Goal: Information Seeking & Learning: Compare options

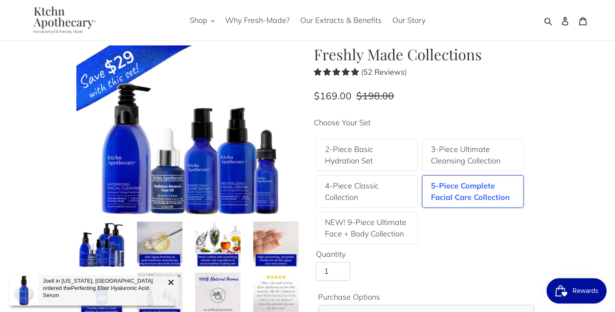
scroll to position [16, 0]
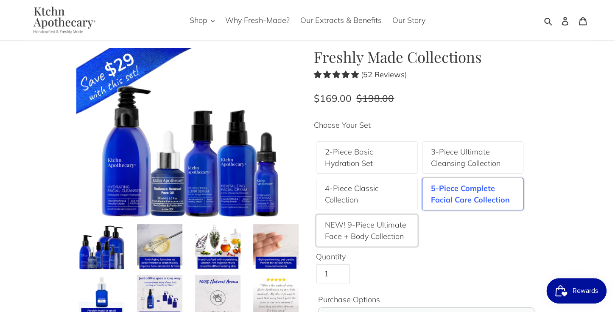
click at [366, 235] on label "NEW! 9-Piece Ultimate Face + Body Collection" at bounding box center [367, 230] width 84 height 23
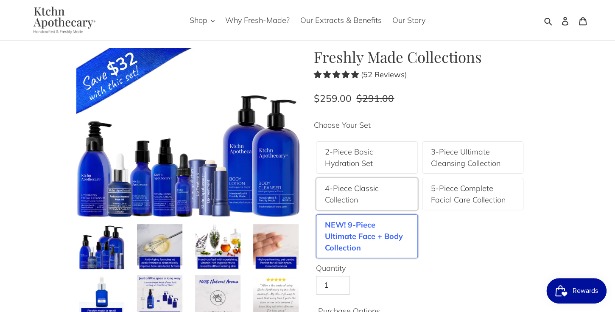
click at [359, 194] on label "4-Piece Classic Collection" at bounding box center [367, 193] width 84 height 23
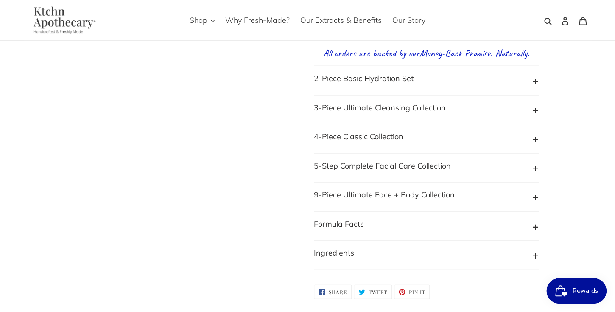
scroll to position [840, 0]
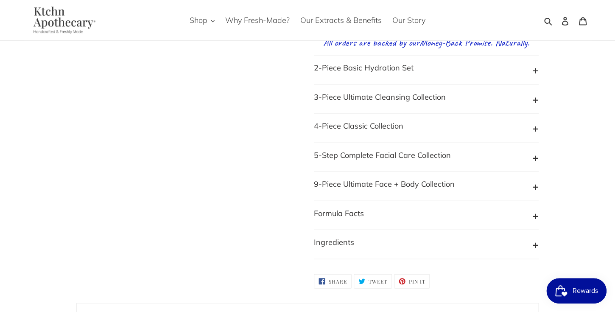
click at [535, 163] on button "5-Step Complete Facial Care Collection" at bounding box center [426, 157] width 225 height 16
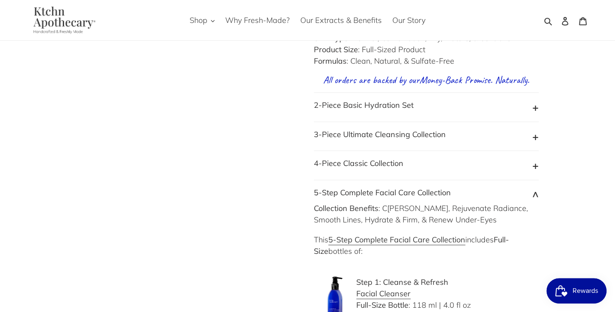
scroll to position [796, 0]
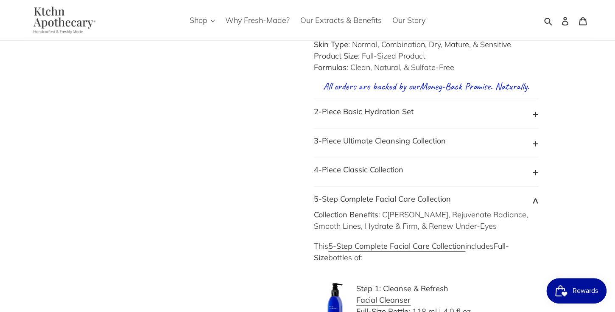
click at [535, 177] on button "4-Piece Classic Collection" at bounding box center [426, 172] width 225 height 16
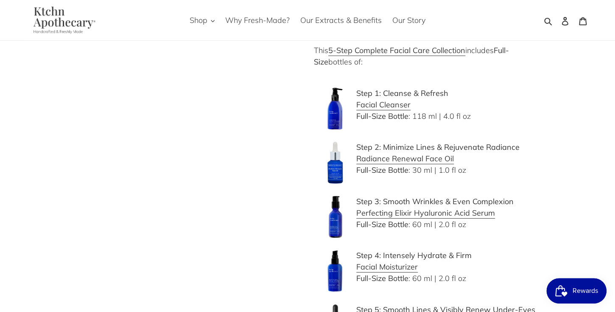
scroll to position [1305, 0]
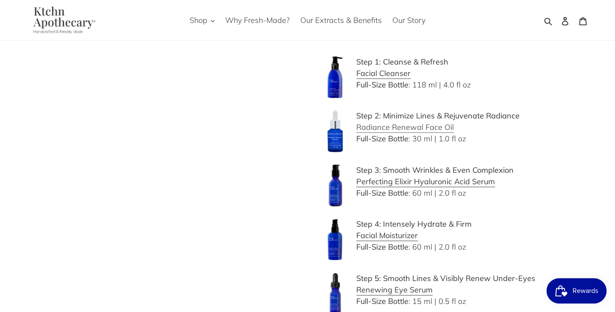
click at [435, 132] on b "Radiance Renewal Face Oil" at bounding box center [405, 127] width 98 height 10
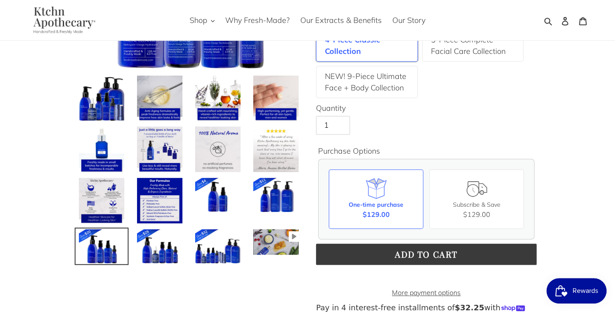
scroll to position [175, 0]
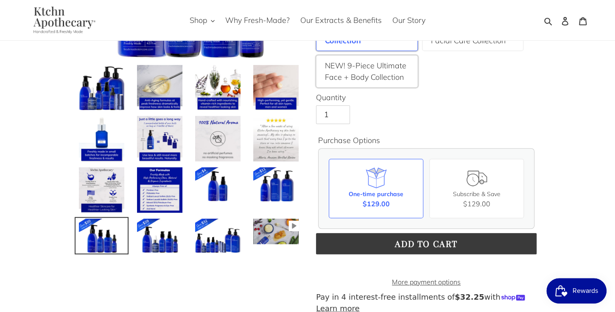
click at [356, 75] on label "NEW! 9-Piece Ultimate Face + Body Collection" at bounding box center [367, 71] width 84 height 23
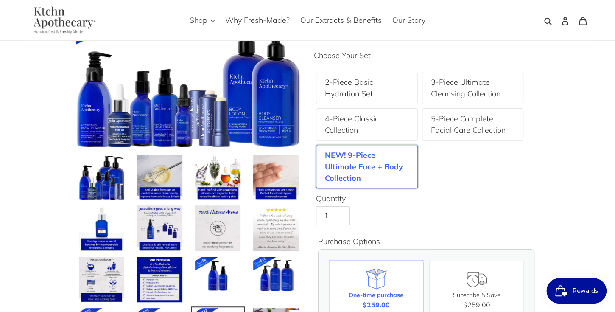
scroll to position [171, 0]
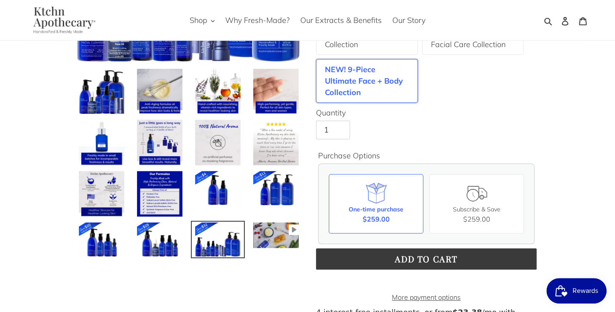
click at [352, 82] on label "NEW! 9-Piece Ultimate Face + Body Collection" at bounding box center [367, 81] width 84 height 34
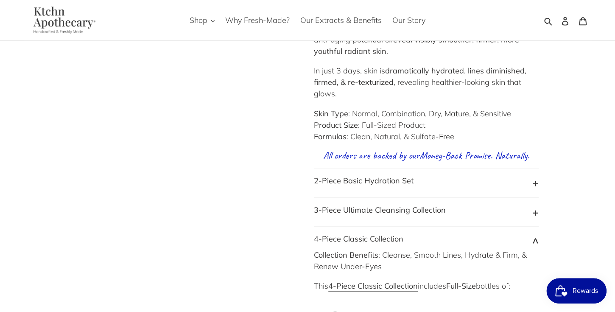
scroll to position [870, 0]
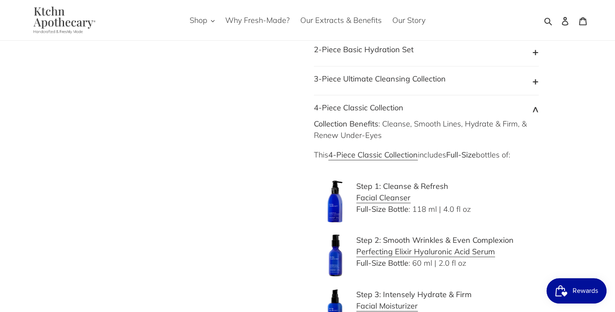
click at [535, 104] on button "4-Piece Classic Collection" at bounding box center [426, 110] width 225 height 16
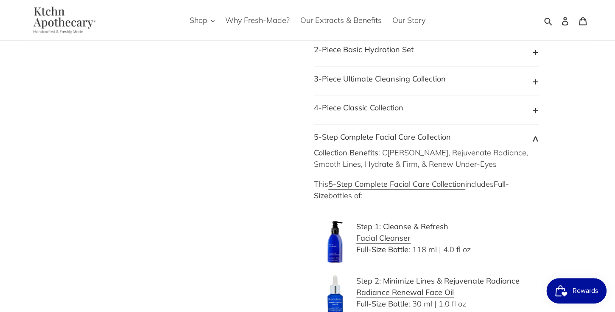
click at [535, 132] on button "5-Step Complete Facial Care Collection" at bounding box center [426, 139] width 225 height 16
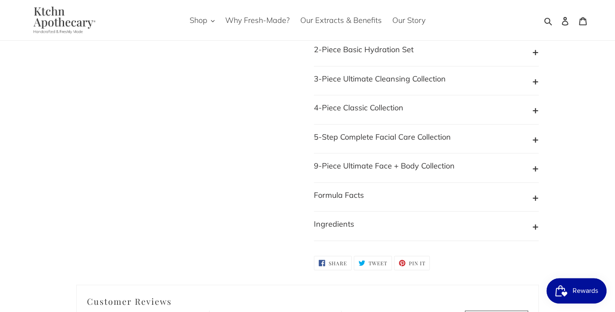
click at [535, 163] on button "9-Piece Ultimate Face + Body Collection" at bounding box center [426, 168] width 225 height 16
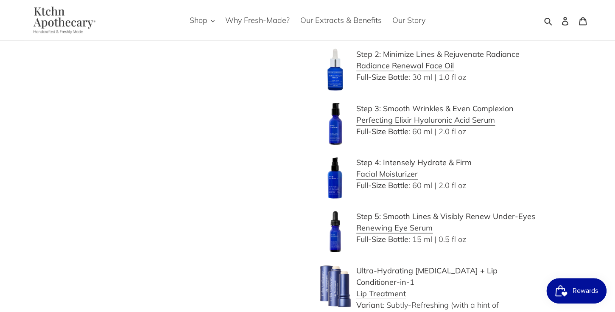
scroll to position [1070, 0]
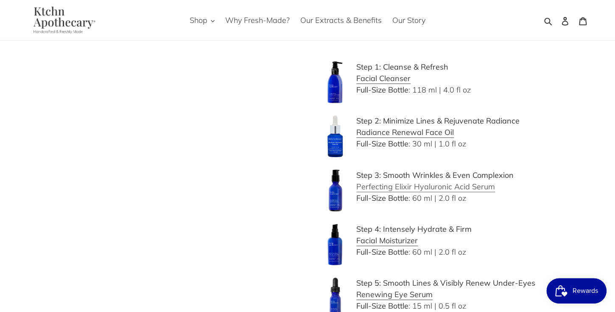
click at [426, 182] on b "Perfecting Elixir Hyaluronic Acid Serum" at bounding box center [425, 187] width 139 height 10
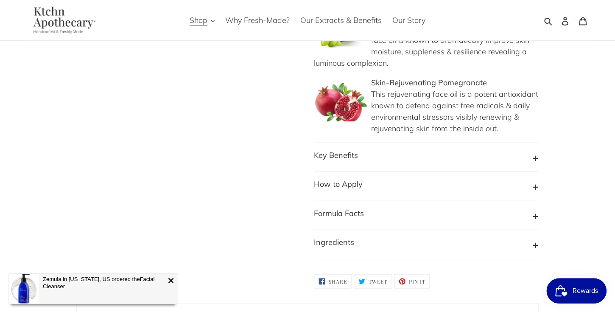
scroll to position [950, 0]
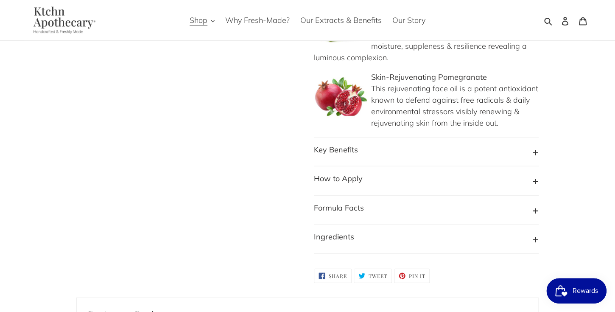
click at [534, 173] on button "How to Apply" at bounding box center [426, 181] width 225 height 16
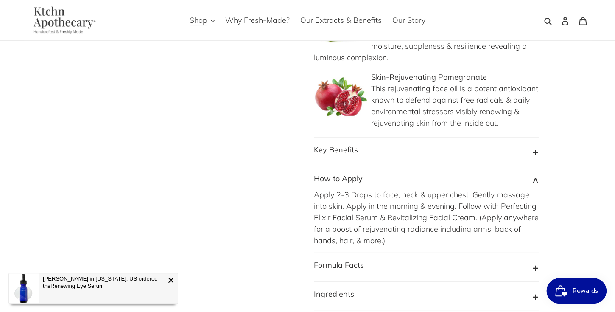
click at [535, 288] on button "Ingredients" at bounding box center [426, 296] width 225 height 16
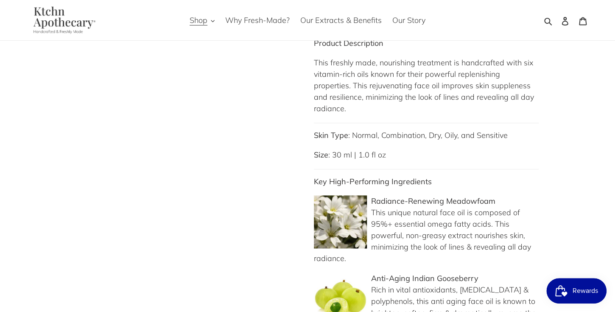
scroll to position [0, 0]
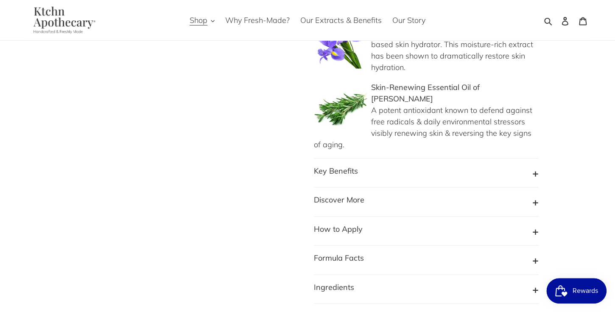
scroll to position [834, 0]
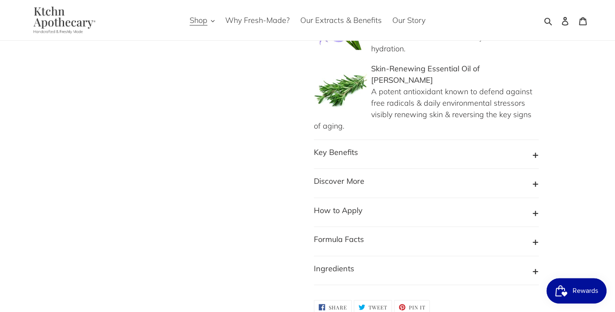
click at [535, 204] on button "How to Apply" at bounding box center [426, 212] width 225 height 16
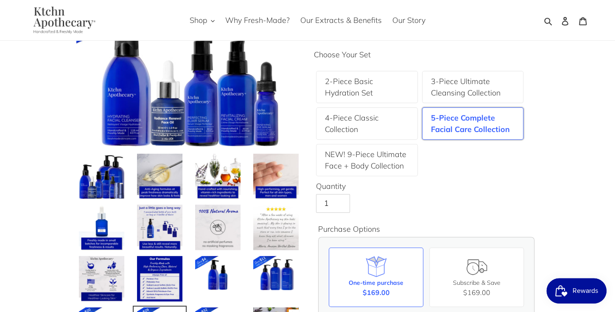
scroll to position [152, 0]
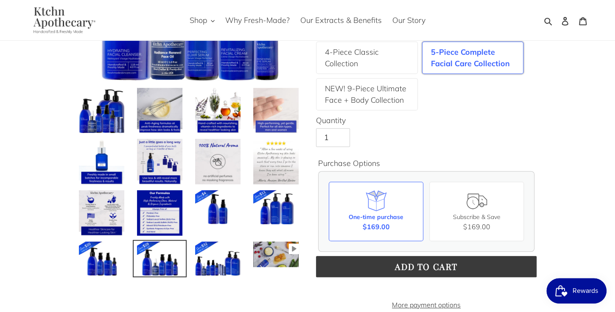
click at [280, 106] on img at bounding box center [275, 110] width 47 height 47
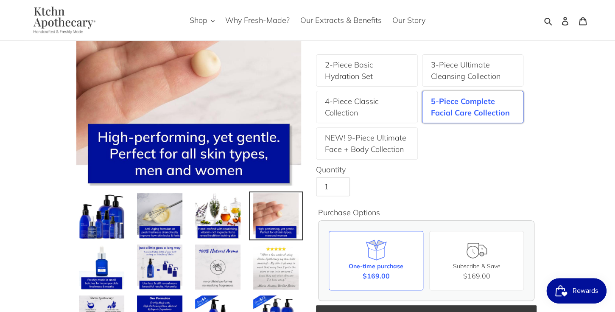
scroll to position [206, 0]
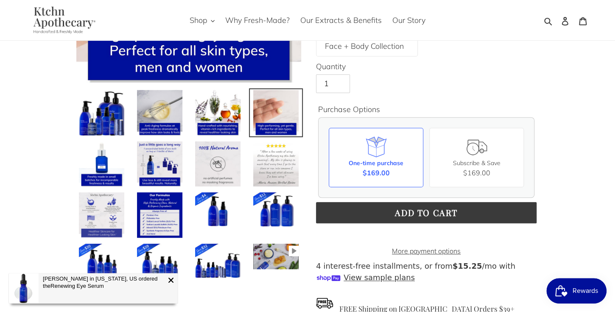
click at [104, 203] on img at bounding box center [101, 214] width 47 height 47
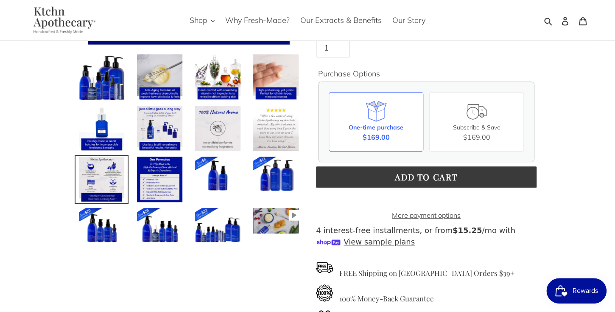
scroll to position [249, 0]
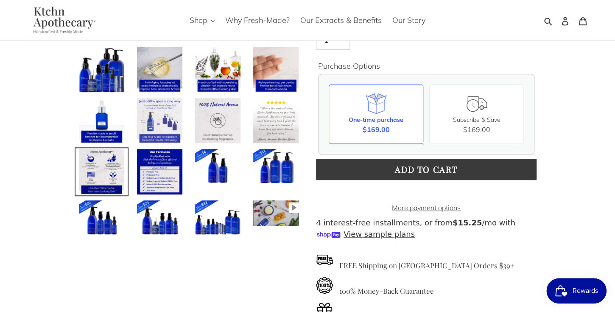
click at [166, 111] on img at bounding box center [159, 120] width 47 height 47
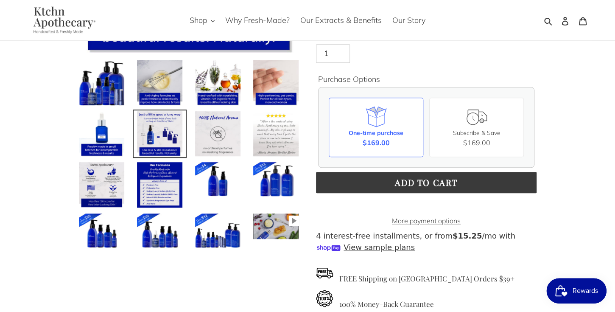
scroll to position [258, 0]
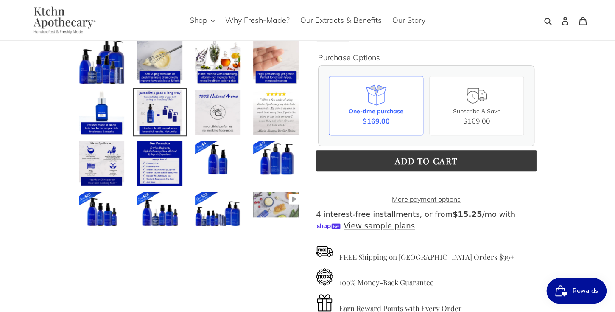
click at [271, 197] on img at bounding box center [275, 204] width 47 height 27
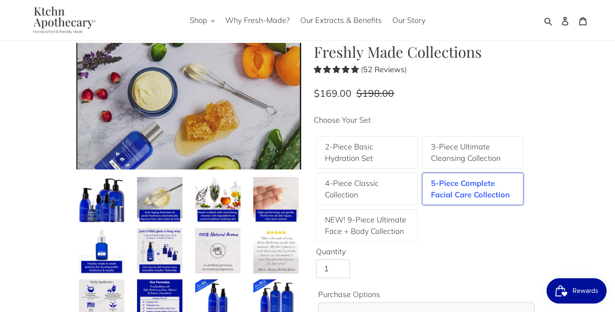
scroll to position [0, 0]
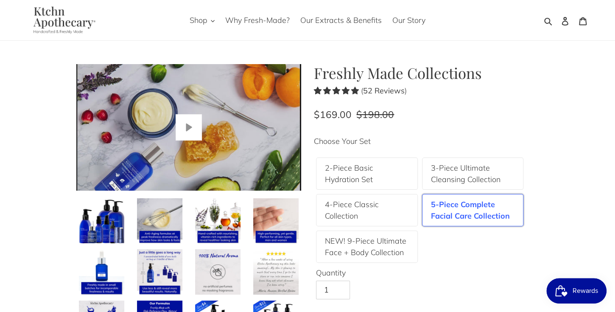
click at [185, 135] on button "Play" at bounding box center [189, 127] width 26 height 26
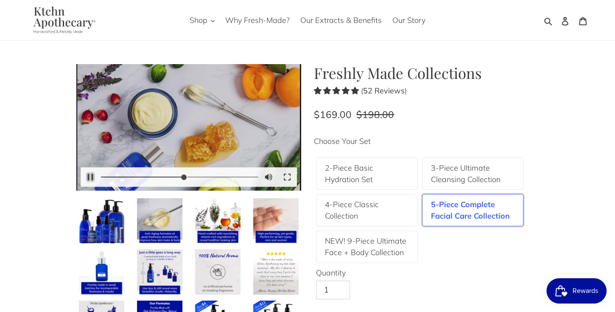
click at [88, 177] on button "Pause Play" at bounding box center [90, 177] width 19 height 19
type input "53.41"
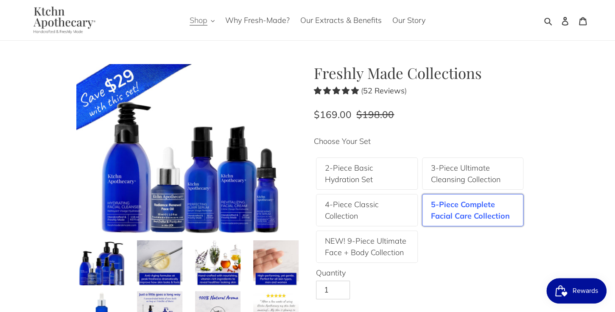
click at [204, 22] on span "Shop" at bounding box center [199, 20] width 18 height 10
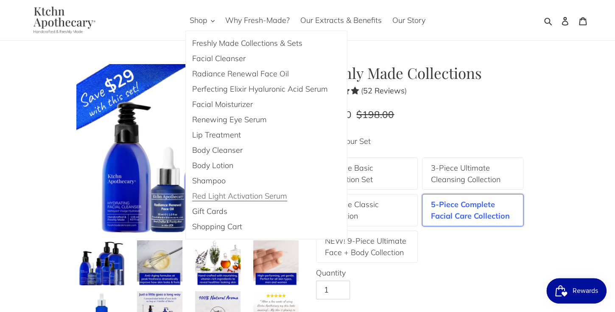
click at [243, 197] on span "Red Light Activation Serum" at bounding box center [239, 196] width 95 height 10
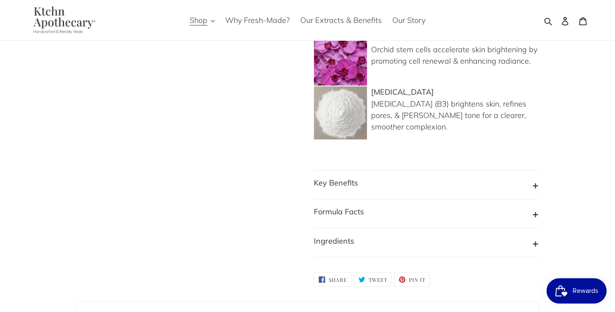
scroll to position [695, 0]
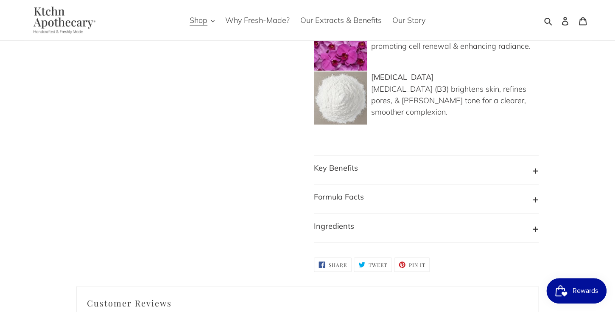
click at [535, 162] on button "Key Benefits" at bounding box center [426, 170] width 225 height 16
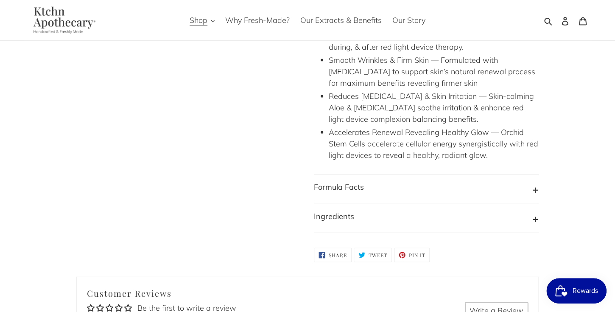
scroll to position [903, 0]
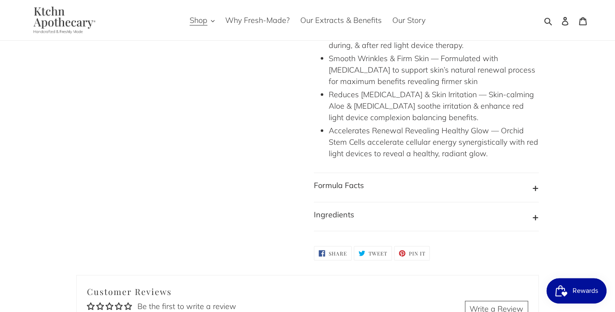
click at [533, 179] on button "Formula Facts" at bounding box center [426, 187] width 225 height 16
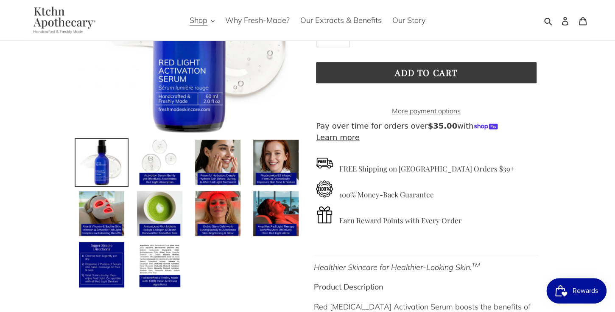
scroll to position [148, 0]
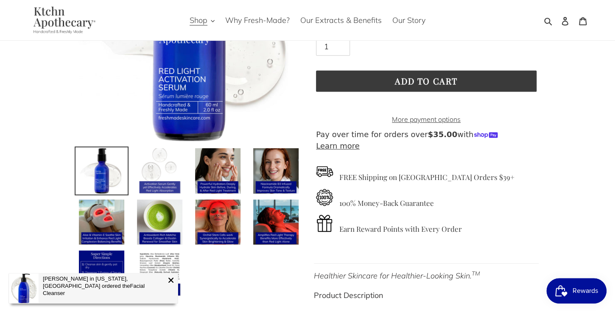
click at [168, 168] on img at bounding box center [159, 170] width 47 height 47
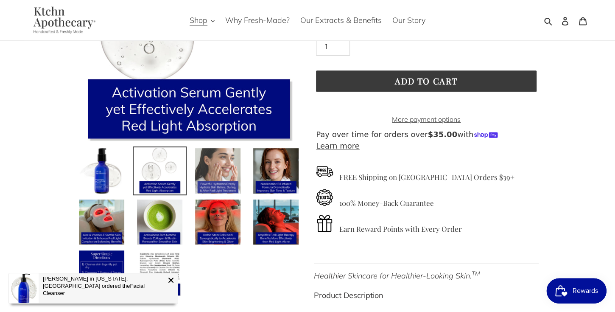
click at [225, 174] on img at bounding box center [217, 170] width 47 height 47
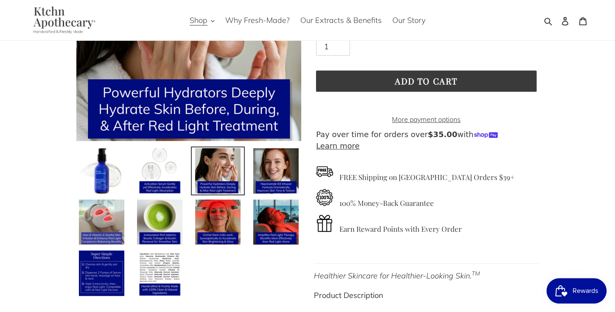
click at [97, 220] on img at bounding box center [101, 222] width 47 height 47
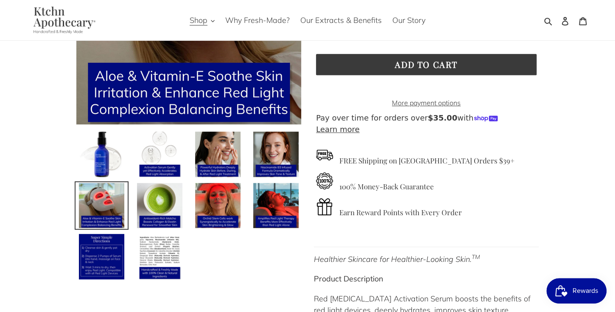
scroll to position [186, 0]
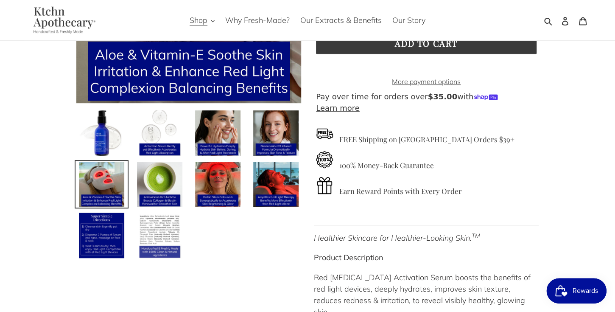
click at [151, 221] on img at bounding box center [159, 235] width 47 height 47
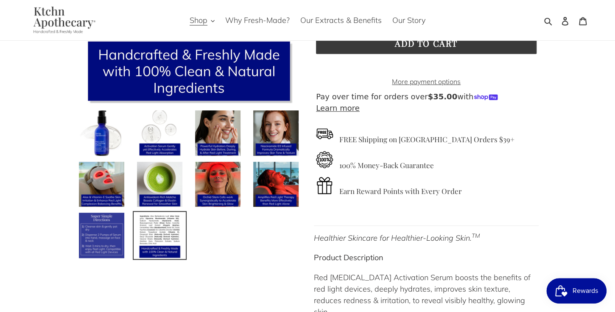
click at [103, 230] on img at bounding box center [101, 235] width 47 height 47
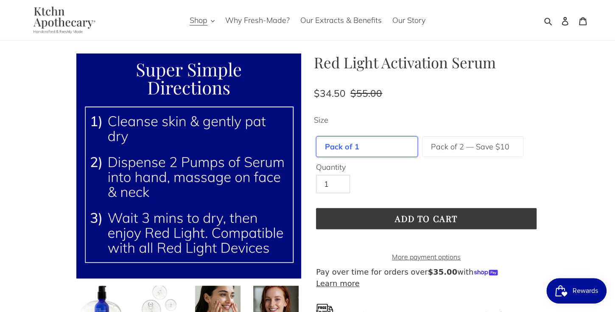
scroll to position [4, 0]
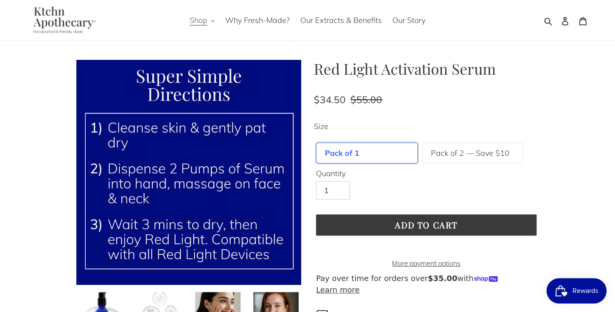
click at [199, 21] on span "Shop" at bounding box center [199, 20] width 18 height 10
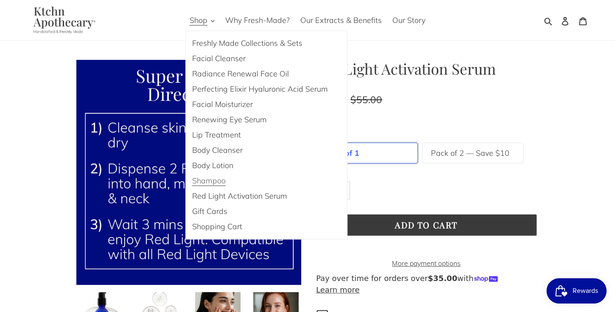
click at [213, 178] on span "Shampoo" at bounding box center [209, 181] width 34 height 10
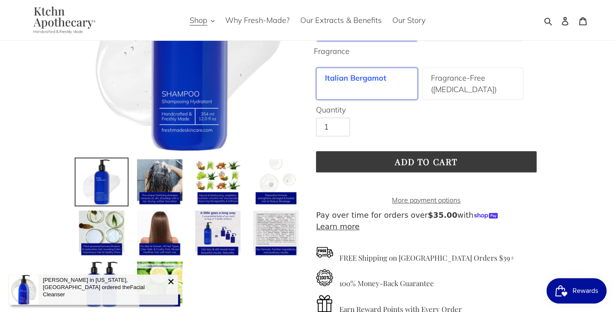
scroll to position [129, 0]
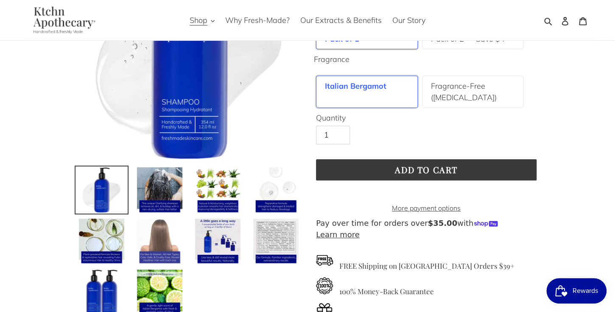
click at [172, 241] on img at bounding box center [159, 241] width 47 height 47
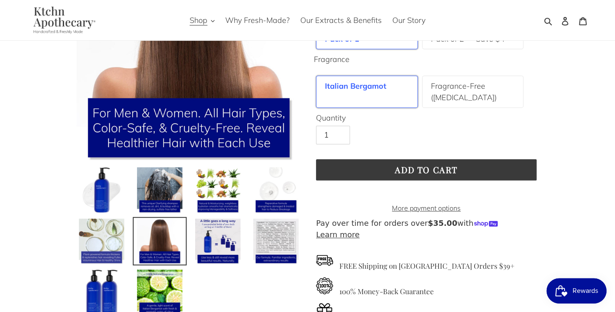
click at [94, 237] on img at bounding box center [101, 241] width 47 height 47
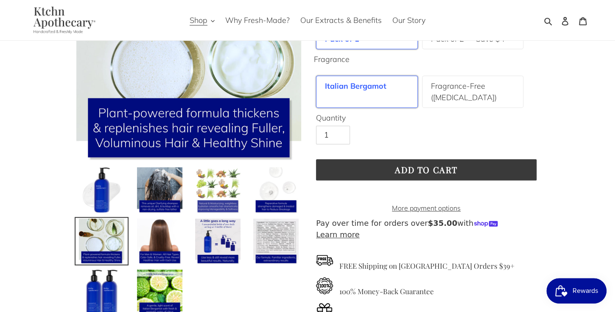
click at [218, 181] on img at bounding box center [217, 189] width 47 height 47
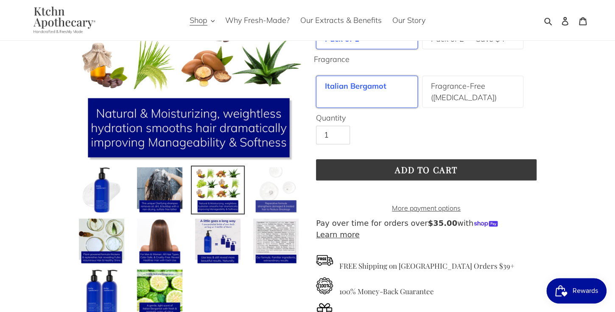
click at [277, 182] on img at bounding box center [275, 189] width 47 height 47
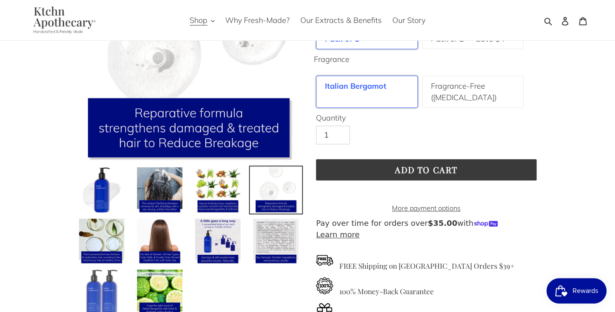
click at [94, 286] on img at bounding box center [101, 292] width 47 height 47
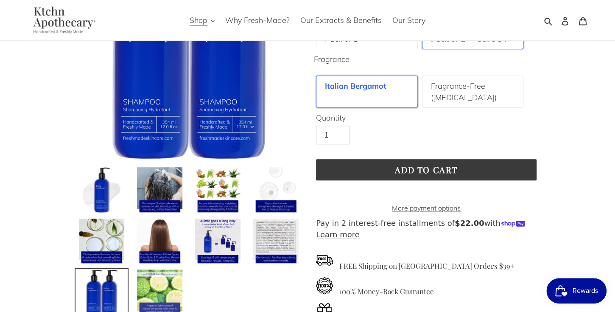
click at [154, 285] on img at bounding box center [159, 292] width 47 height 47
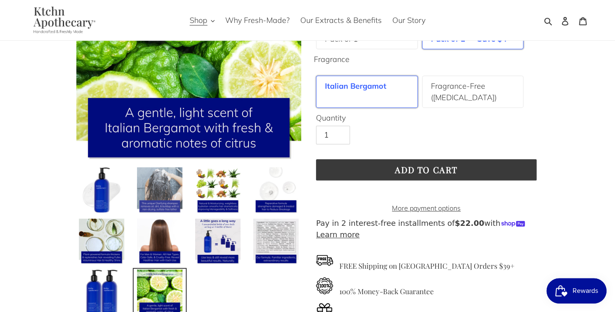
click at [161, 190] on img at bounding box center [159, 189] width 47 height 47
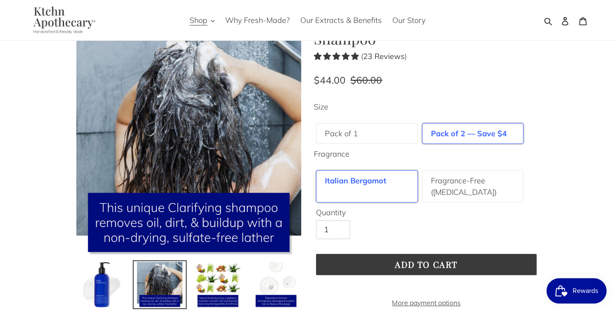
scroll to position [29, 0]
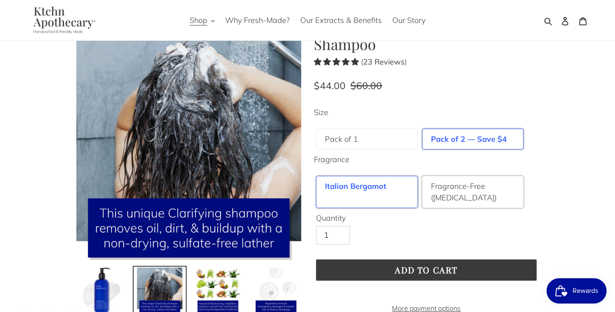
click at [465, 196] on label "Fragrance-Free ([MEDICAL_DATA])" at bounding box center [473, 191] width 84 height 23
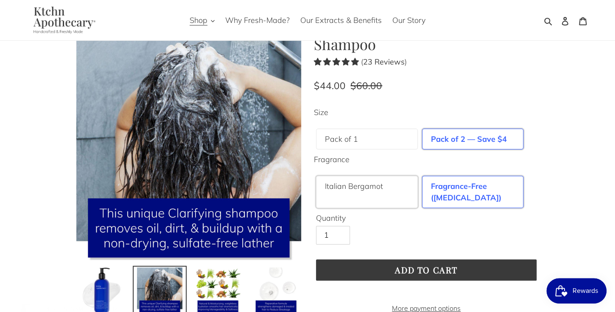
click at [364, 187] on label "Italian Bergamot" at bounding box center [354, 185] width 58 height 11
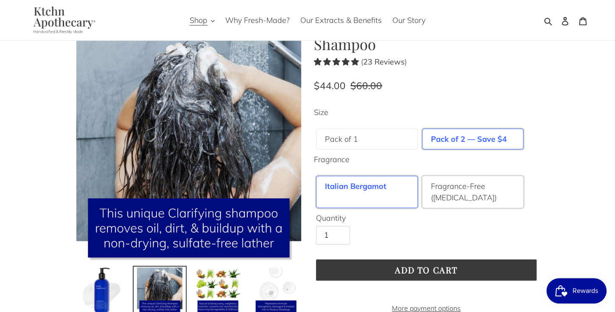
click at [430, 187] on div "Fragrance-Free ([MEDICAL_DATA])" at bounding box center [473, 192] width 102 height 32
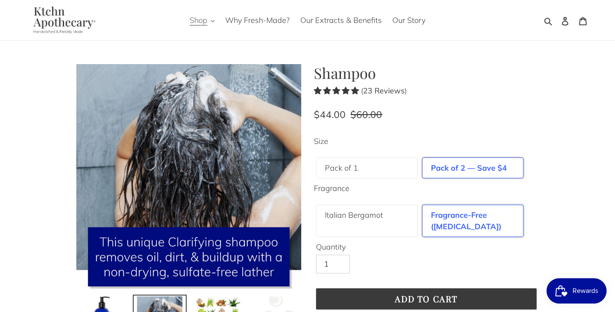
click at [201, 20] on span "Shop" at bounding box center [199, 20] width 18 height 10
